Goal: Find specific page/section: Find specific page/section

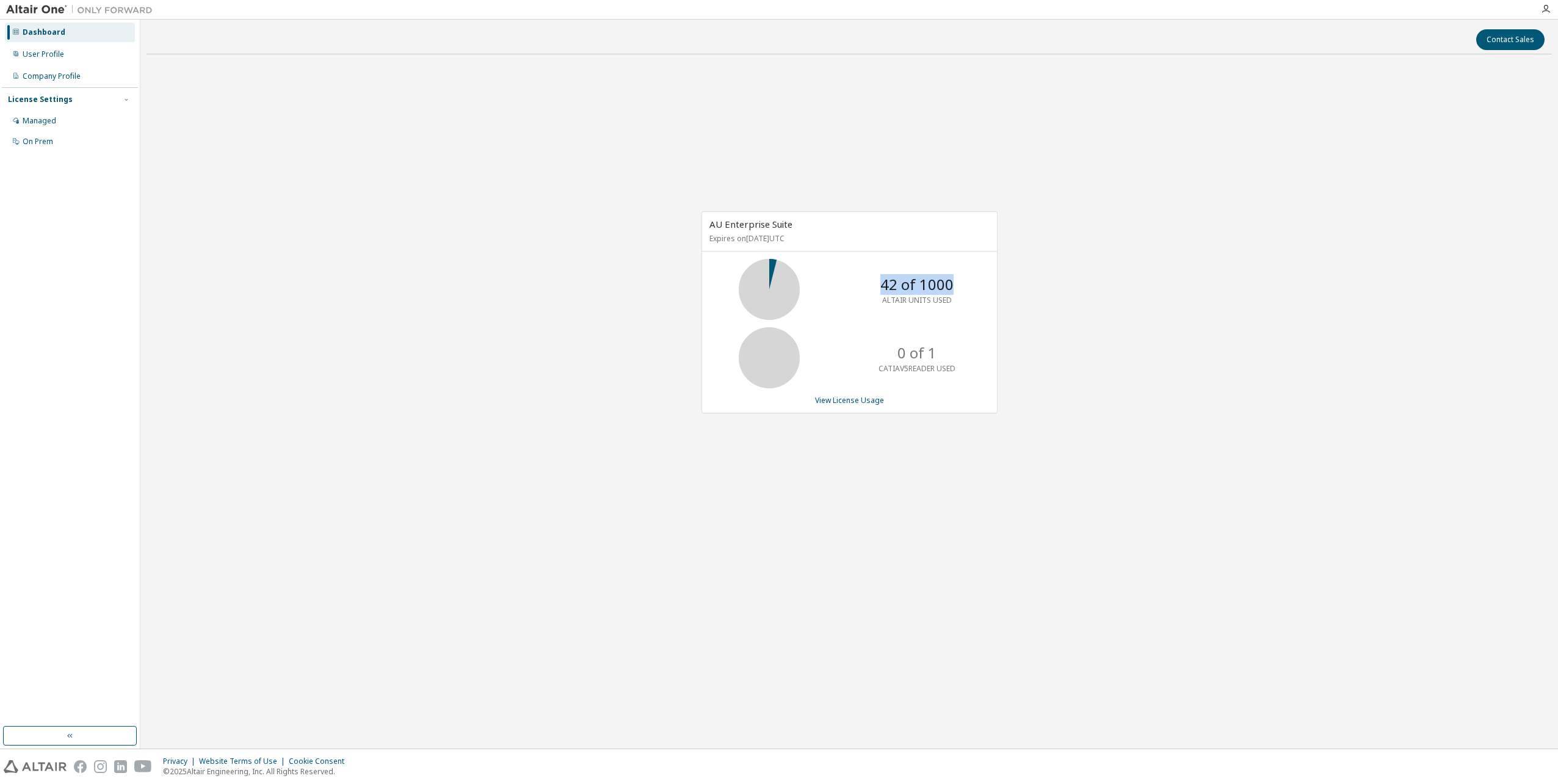
drag, startPoint x: 885, startPoint y: 281, endPoint x: 976, endPoint y: 286, distance: 91.1
click at [976, 286] on div "42 of 1000 ALTAIR UNITS USED" at bounding box center [849, 289] width 295 height 61
drag, startPoint x: 976, startPoint y: 286, endPoint x: 724, endPoint y: 335, distance: 256.7
click at [831, 311] on div "42 of 1000 ALTAIR UNITS USED" at bounding box center [849, 289] width 295 height 61
drag, startPoint x: 881, startPoint y: 278, endPoint x: 898, endPoint y: 285, distance: 18.4
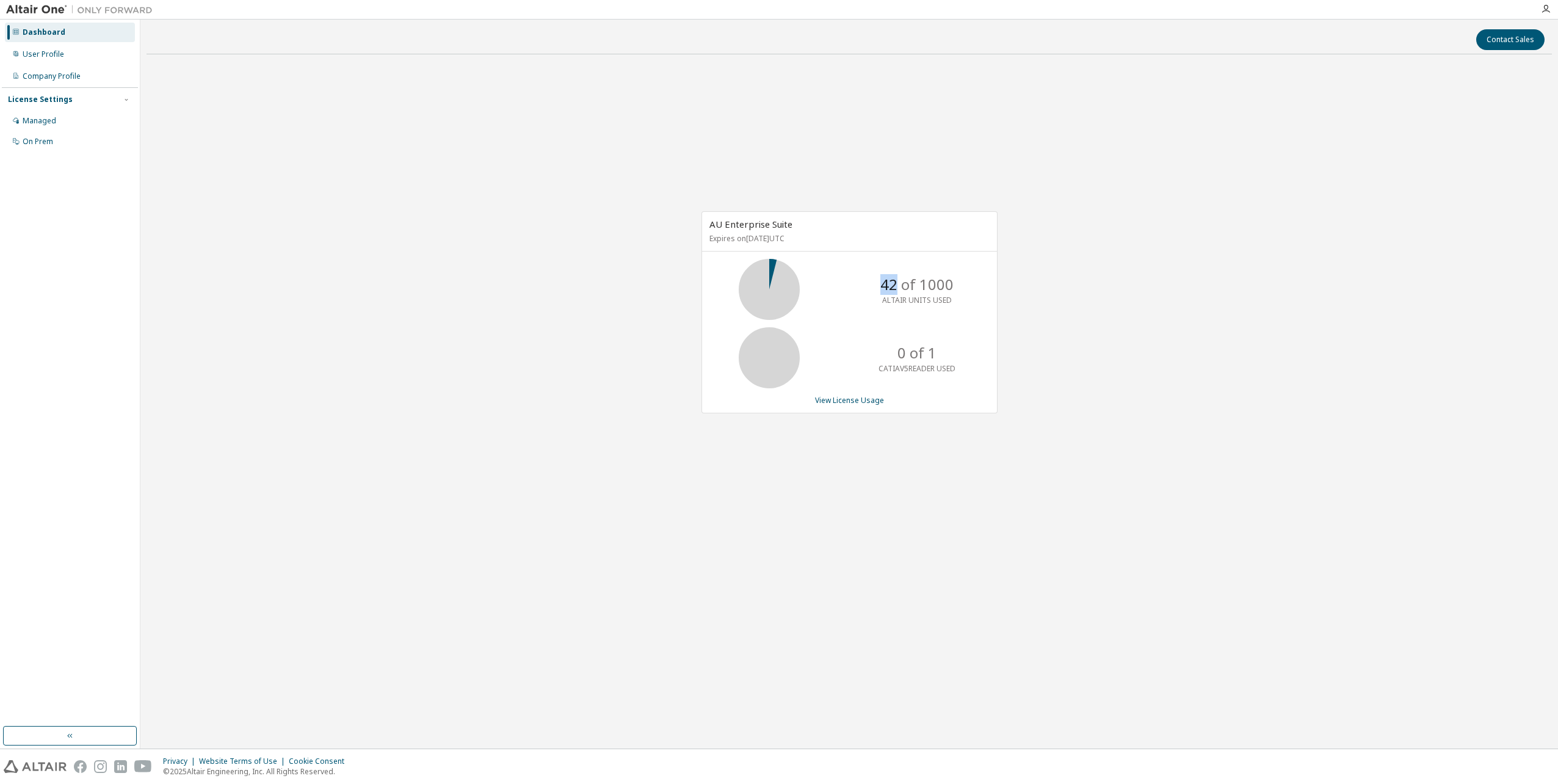
click at [898, 285] on p "42 of 1000" at bounding box center [916, 284] width 73 height 21
drag, startPoint x: 898, startPoint y: 285, endPoint x: 892, endPoint y: 294, distance: 10.8
click at [892, 294] on p "42 of 1000" at bounding box center [916, 284] width 73 height 21
drag, startPoint x: 882, startPoint y: 284, endPoint x: 902, endPoint y: 286, distance: 20.1
click at [902, 286] on p "42 of 1000" at bounding box center [916, 284] width 73 height 21
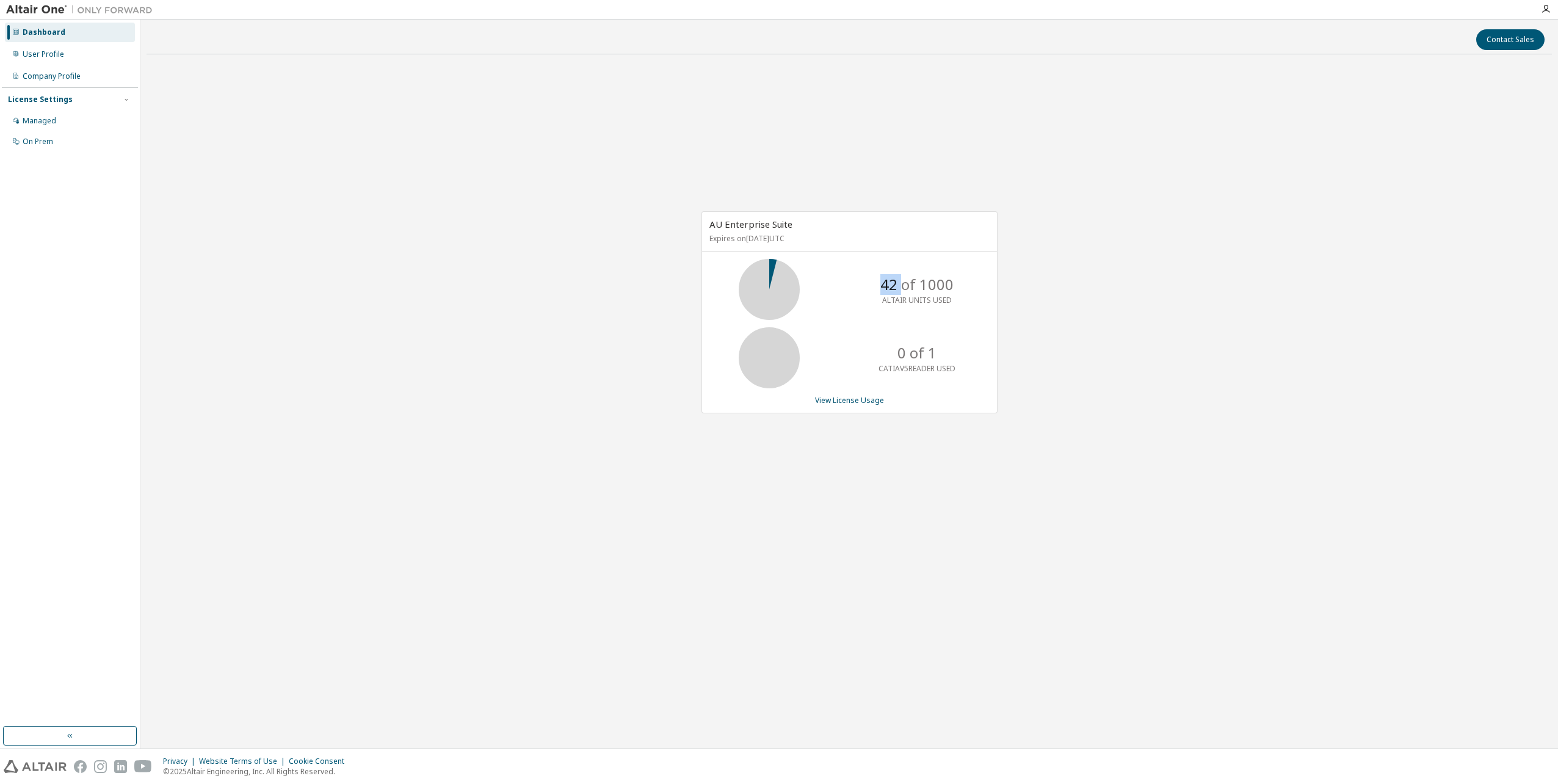
click at [903, 290] on p "42 of 1000" at bounding box center [916, 284] width 73 height 21
drag, startPoint x: 892, startPoint y: 284, endPoint x: 906, endPoint y: 285, distance: 14.0
click at [906, 285] on p "42 of 1000" at bounding box center [916, 284] width 73 height 21
drag, startPoint x: 906, startPoint y: 285, endPoint x: 890, endPoint y: 285, distance: 16.0
click at [890, 285] on p "42 of 1000" at bounding box center [916, 284] width 73 height 21
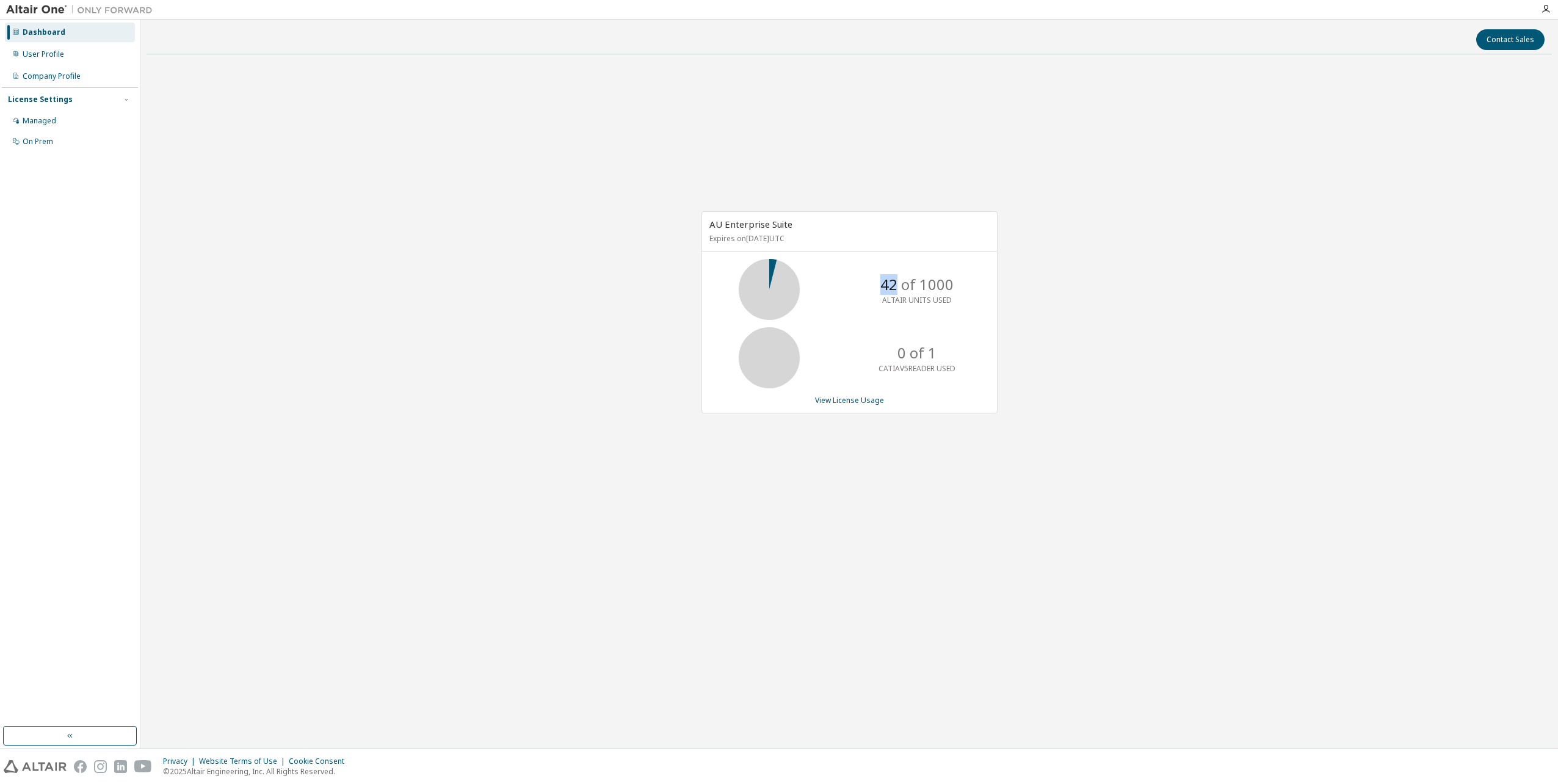
drag, startPoint x: 877, startPoint y: 284, endPoint x: 899, endPoint y: 284, distance: 22.0
click at [899, 284] on div "42 of 1000 ALTAIR UNITS USED" at bounding box center [916, 289] width 97 height 61
click at [894, 286] on p "42 of 1000" at bounding box center [916, 284] width 73 height 21
